Goal: Information Seeking & Learning: Learn about a topic

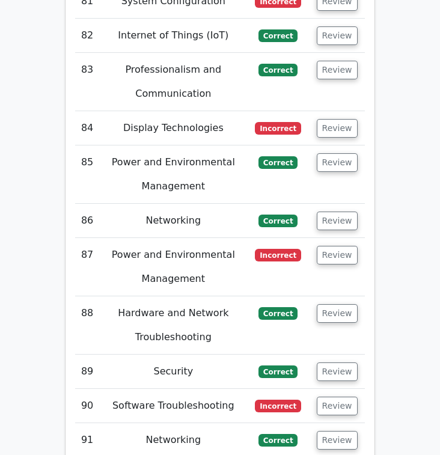
scroll to position [5849, 0]
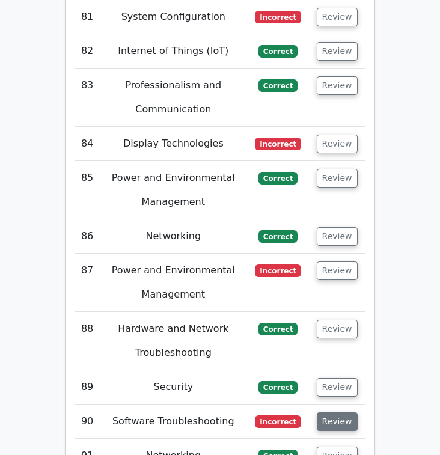
click at [332, 412] on button "Review" at bounding box center [337, 421] width 41 height 19
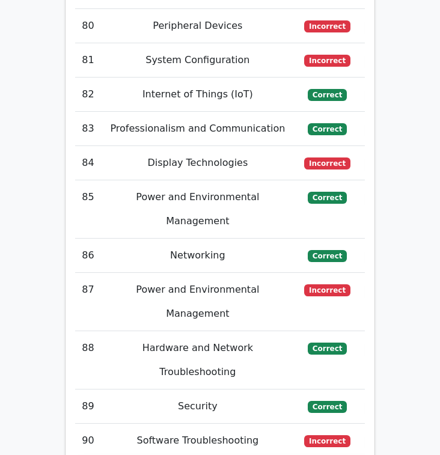
scroll to position [5291, 0]
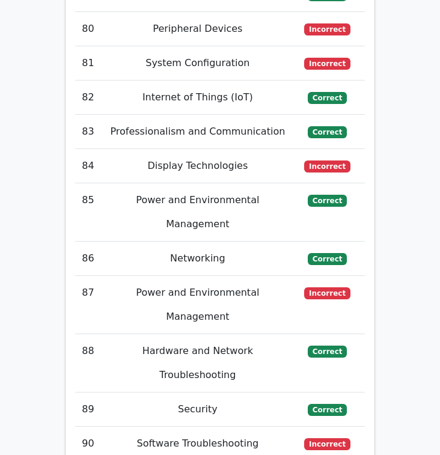
click at [316, 393] on td "Correct" at bounding box center [328, 410] width 66 height 34
click at [325, 404] on span "Correct" at bounding box center [327, 410] width 39 height 12
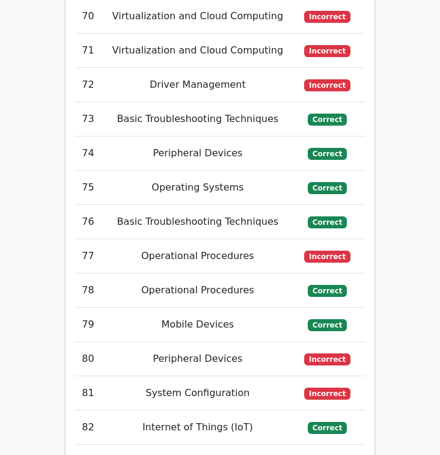
scroll to position [4962, 0]
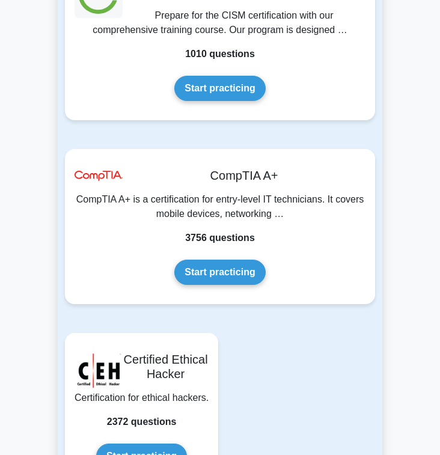
scroll to position [3667, 0]
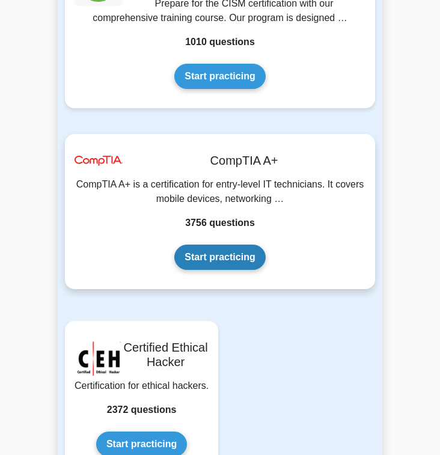
click at [249, 245] on link "Start practicing" at bounding box center [219, 257] width 91 height 25
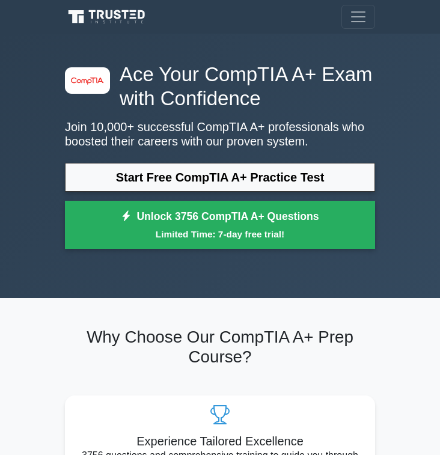
click at [361, 4] on nav "Register" at bounding box center [220, 17] width 440 height 34
click at [358, 13] on span "Toggle navigation" at bounding box center [358, 17] width 18 height 18
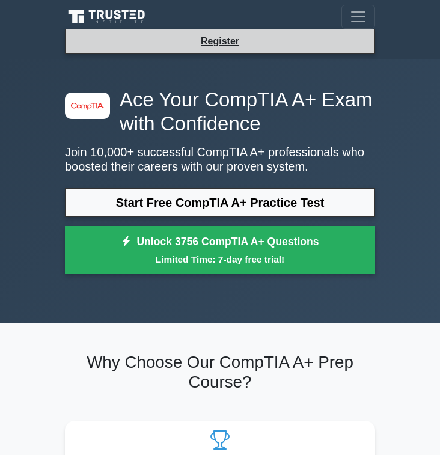
click at [302, 40] on li "Register" at bounding box center [220, 41] width 310 height 25
click at [253, 32] on li "Register" at bounding box center [220, 41] width 310 height 25
click at [245, 41] on link "Register" at bounding box center [220, 41] width 53 height 15
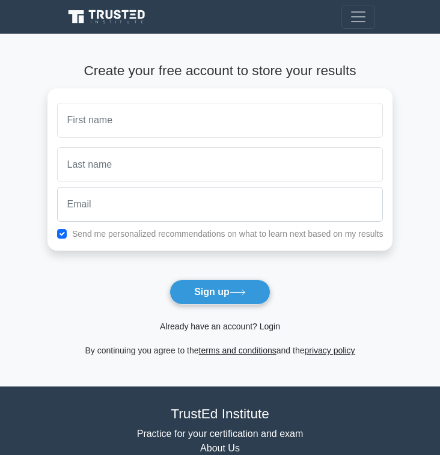
click at [208, 331] on link "Already have an account? Login" at bounding box center [220, 327] width 120 height 10
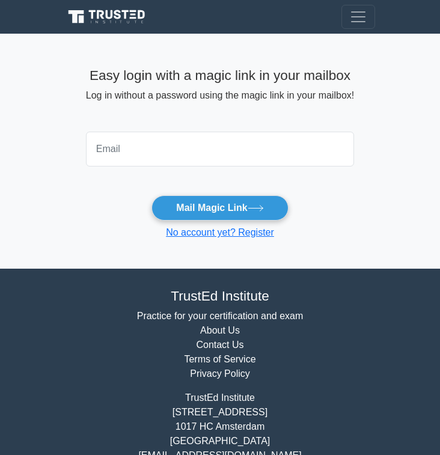
click at [274, 150] on input "email" at bounding box center [220, 149] width 268 height 35
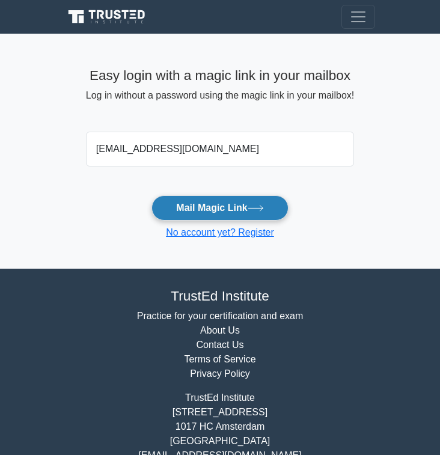
type input "ktlim817@gmail.com"
click at [242, 203] on button "Mail Magic Link" at bounding box center [220, 207] width 136 height 25
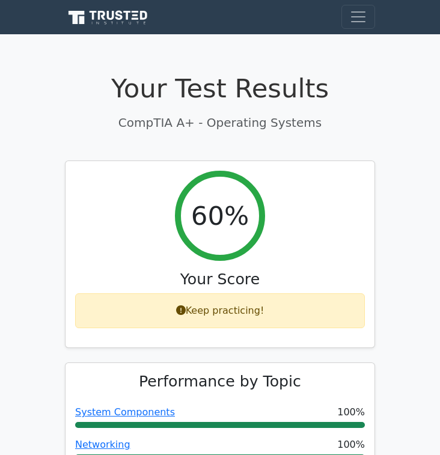
click at [121, 24] on icon at bounding box center [108, 17] width 87 height 17
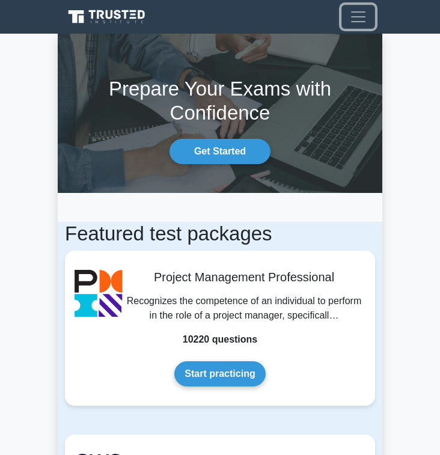
click at [363, 25] on span "Toggle navigation" at bounding box center [358, 17] width 18 height 18
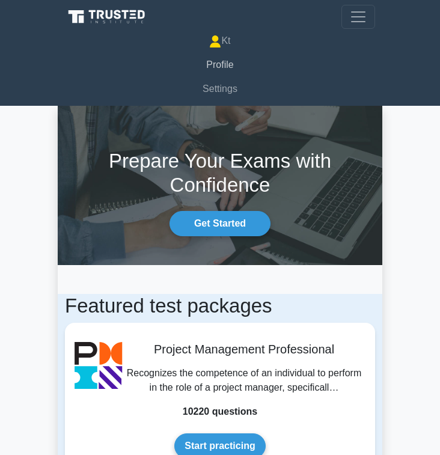
click at [215, 64] on link "Profile" at bounding box center [220, 65] width 310 height 24
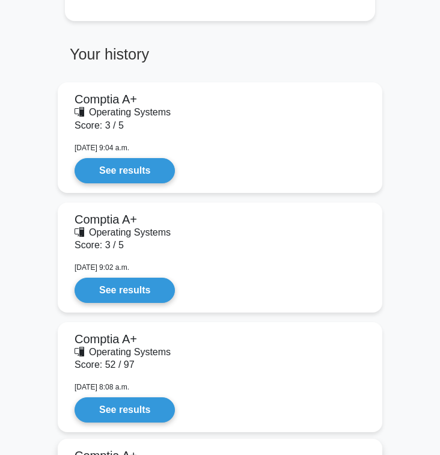
scroll to position [684, 0]
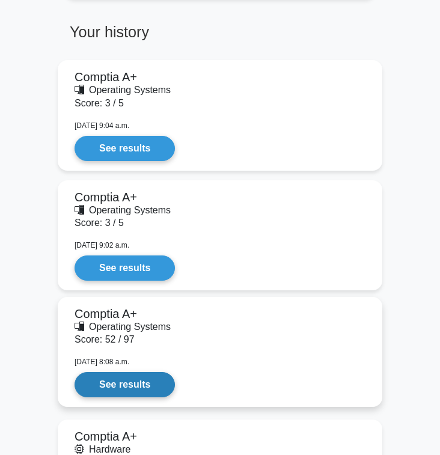
click at [147, 387] on link "See results" at bounding box center [125, 384] width 100 height 25
click at [138, 384] on link "See results" at bounding box center [125, 384] width 100 height 25
click at [160, 382] on link "See results" at bounding box center [125, 384] width 100 height 25
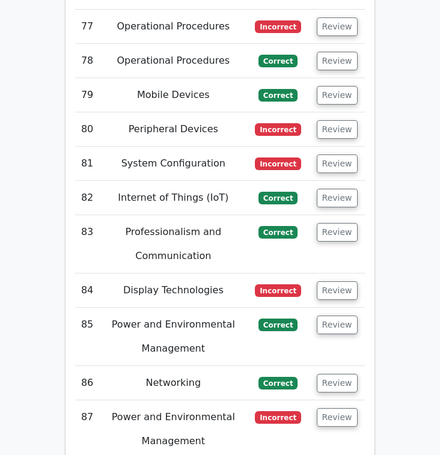
scroll to position [5712, 0]
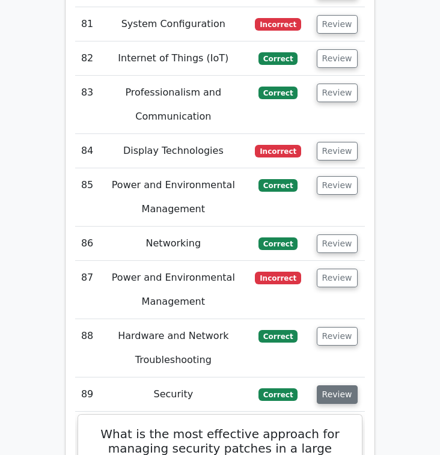
scroll to position [5842, 0]
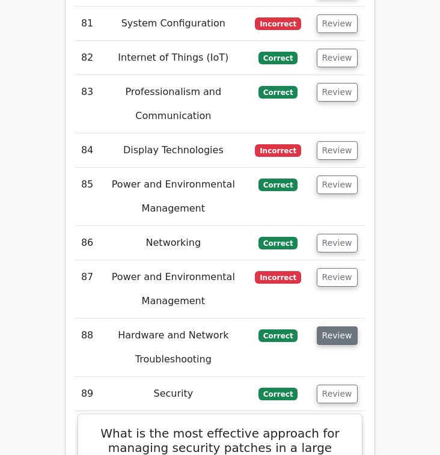
click at [325, 326] on button "Review" at bounding box center [337, 335] width 41 height 19
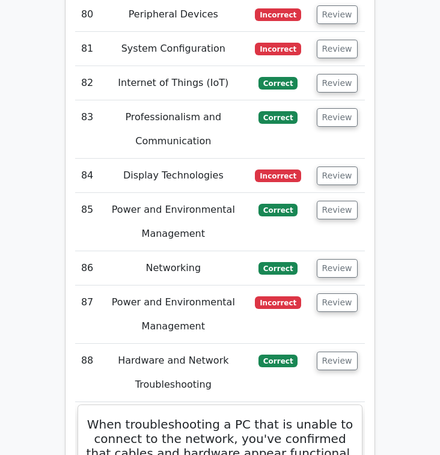
scroll to position [5800, 0]
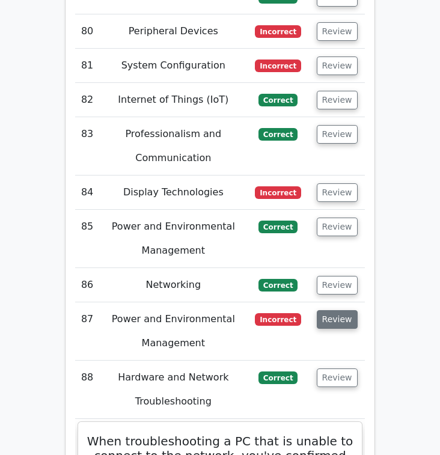
click at [332, 310] on button "Review" at bounding box center [337, 319] width 41 height 19
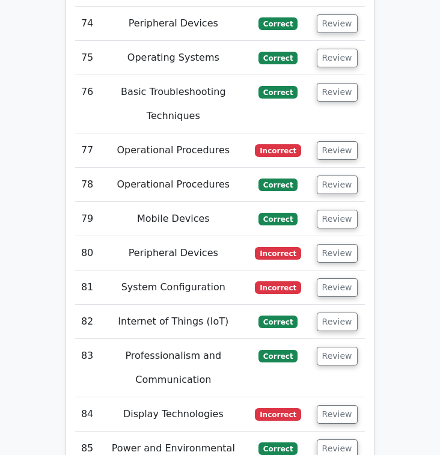
scroll to position [5567, 0]
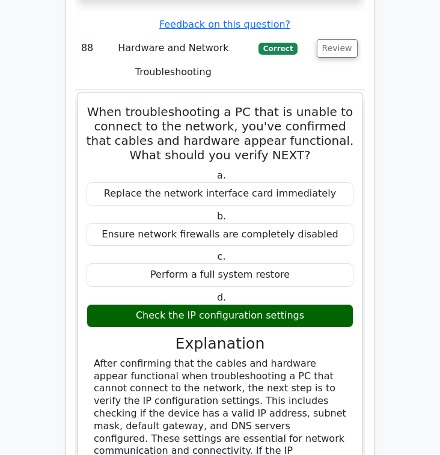
scroll to position [7438, 0]
